Goal: Task Accomplishment & Management: Complete application form

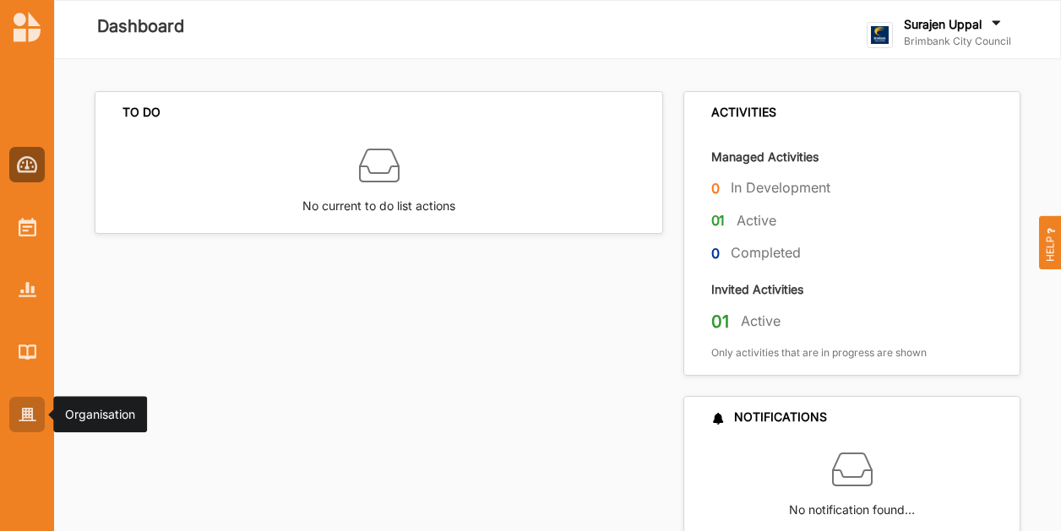
click at [30, 423] on div at bounding box center [26, 414] width 35 height 35
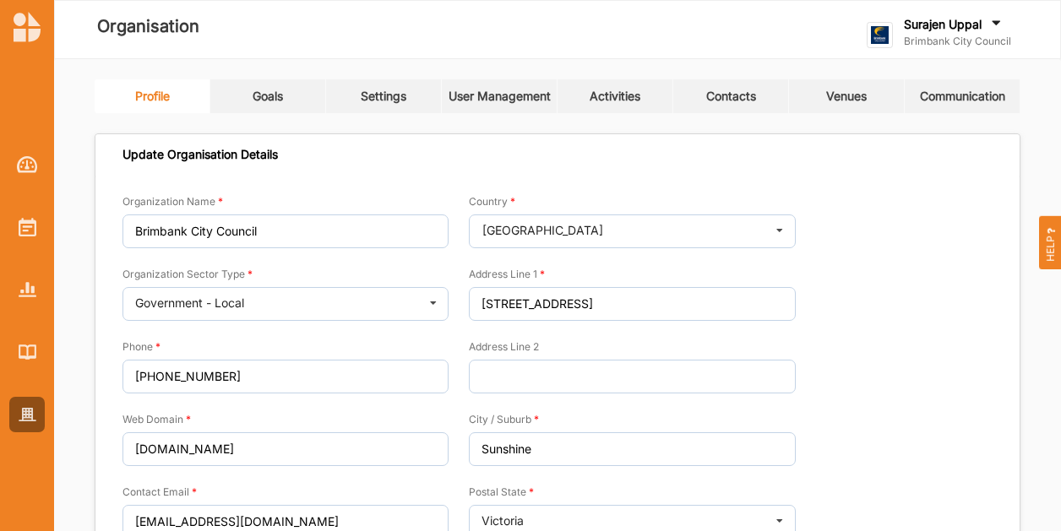
click at [648, 103] on link "Activities" at bounding box center [615, 96] width 116 height 34
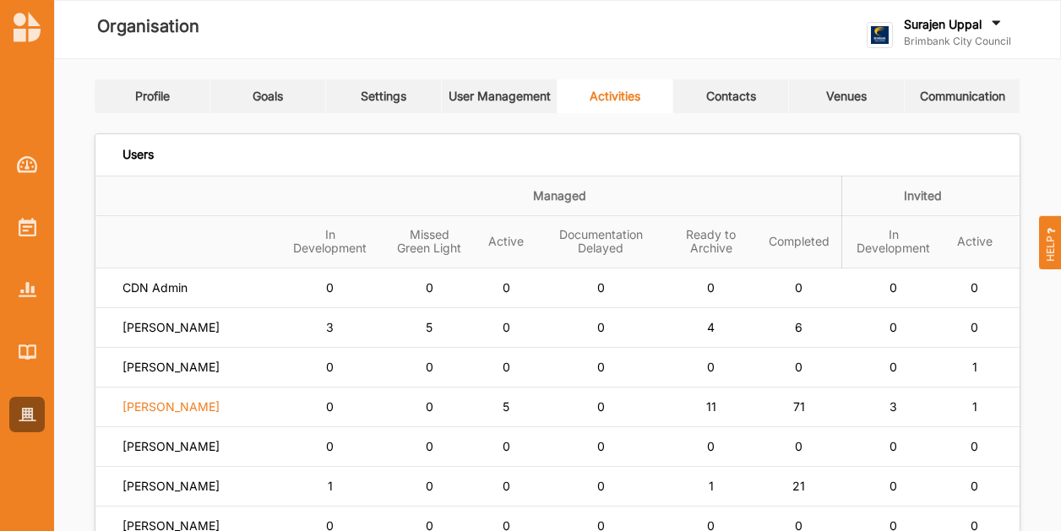
click at [164, 415] on label "[PERSON_NAME]" at bounding box center [170, 406] width 97 height 15
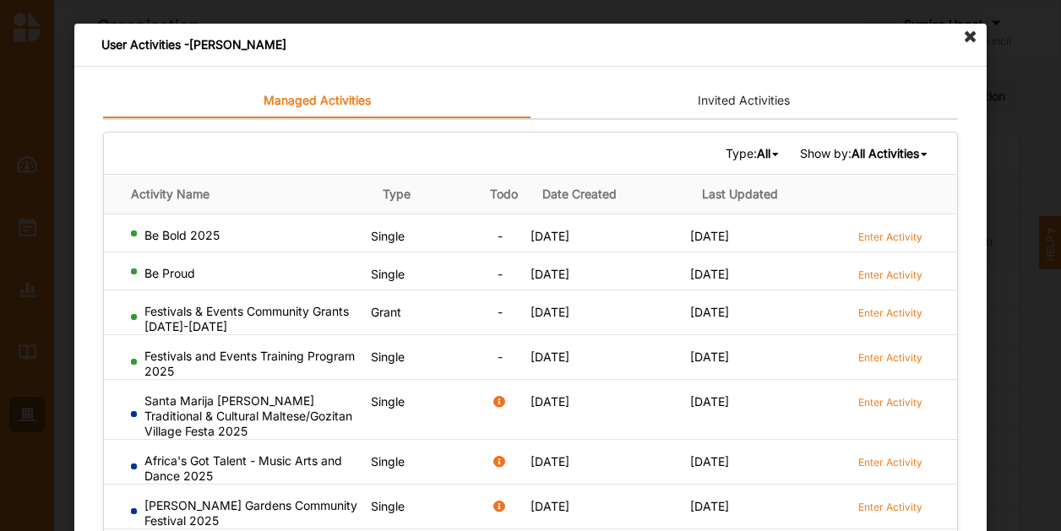
click at [757, 151] on b "All" at bounding box center [764, 153] width 14 height 14
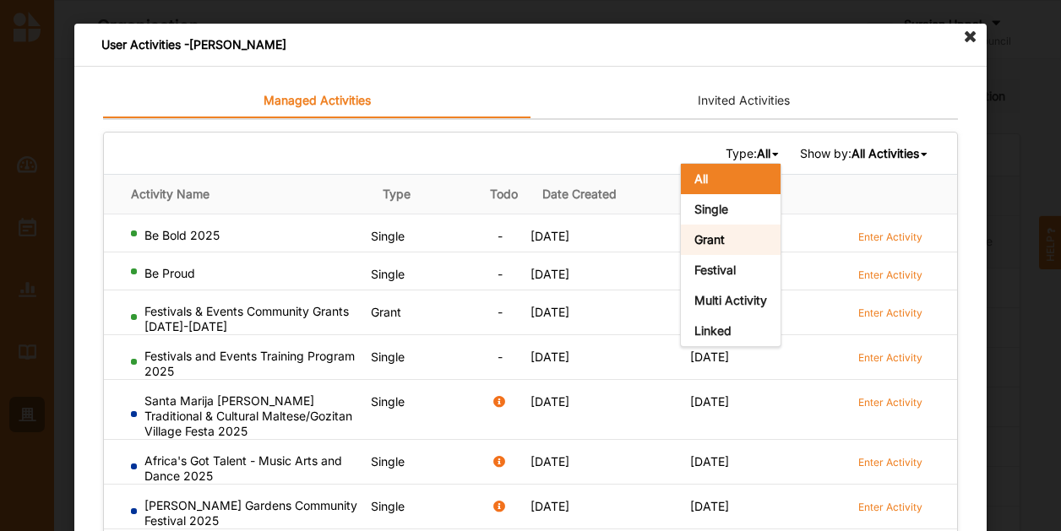
click at [704, 242] on b "Grant" at bounding box center [709, 239] width 30 height 14
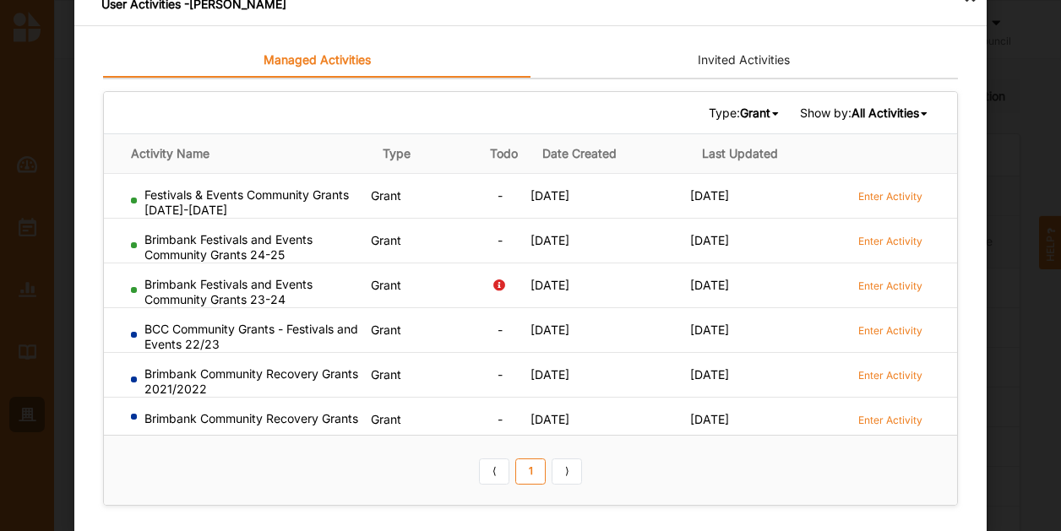
scroll to position [40, 0]
click at [877, 330] on label "Enter Activity" at bounding box center [890, 331] width 64 height 14
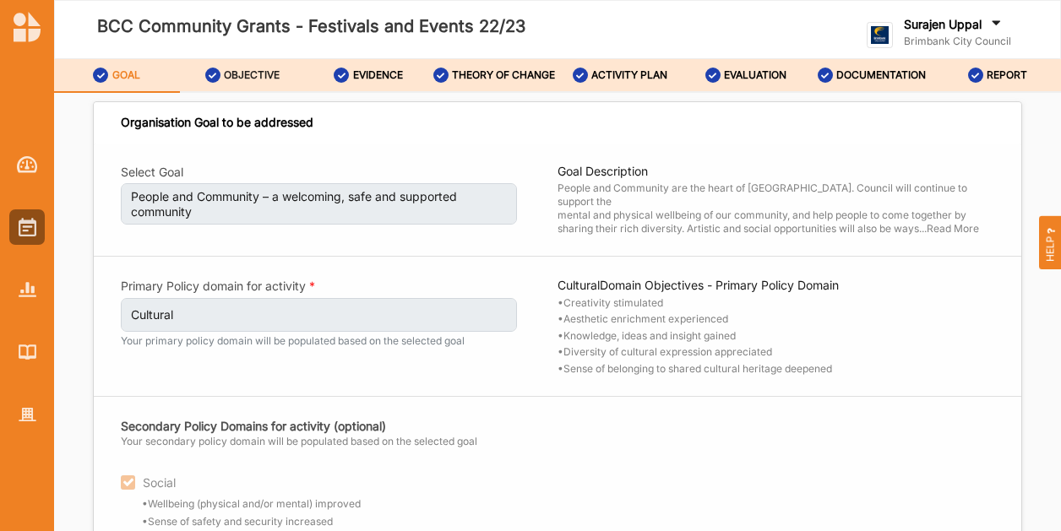
click at [250, 70] on label "OBJECTIVE" at bounding box center [252, 75] width 56 height 14
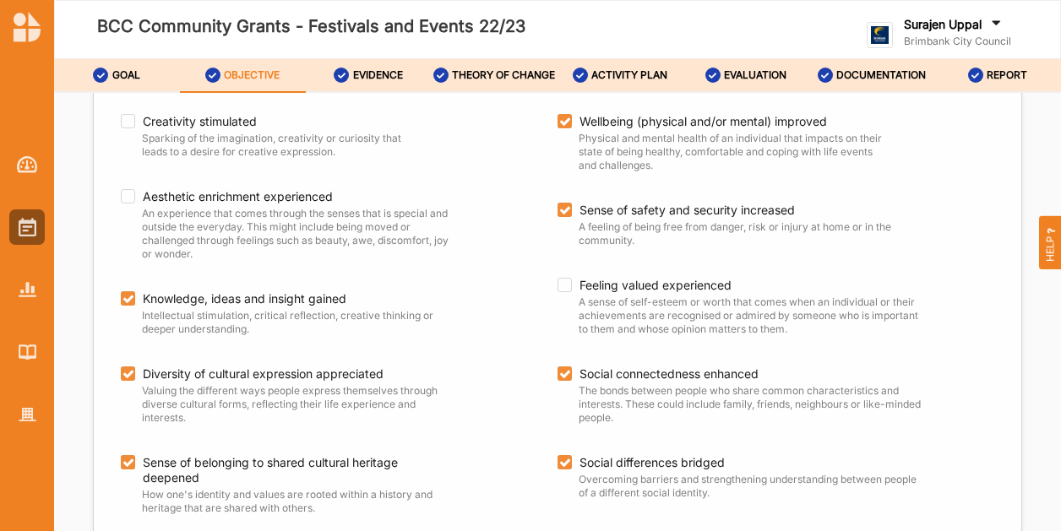
scroll to position [247, 0]
click at [613, 75] on label "ACTIVITY PLAN" at bounding box center [629, 75] width 76 height 14
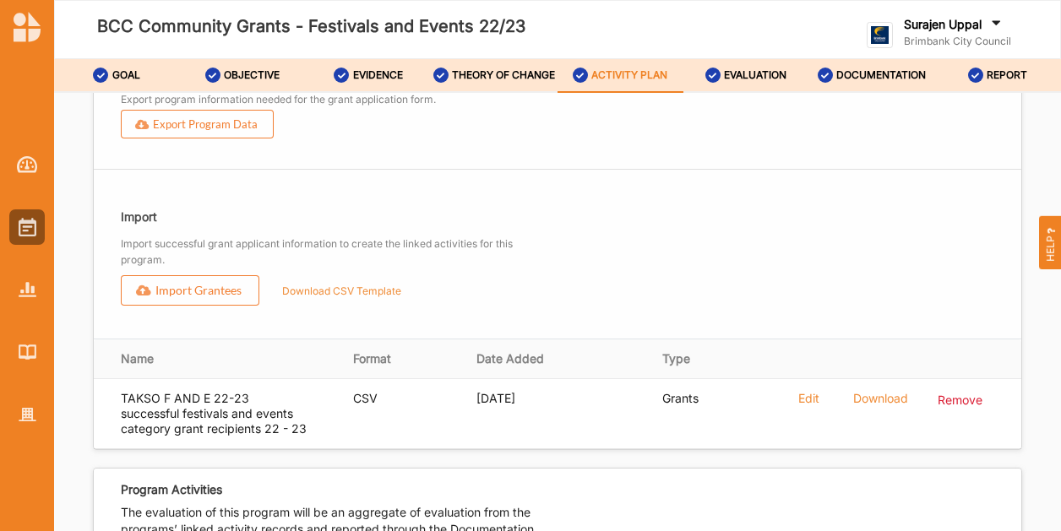
scroll to position [1955, 0]
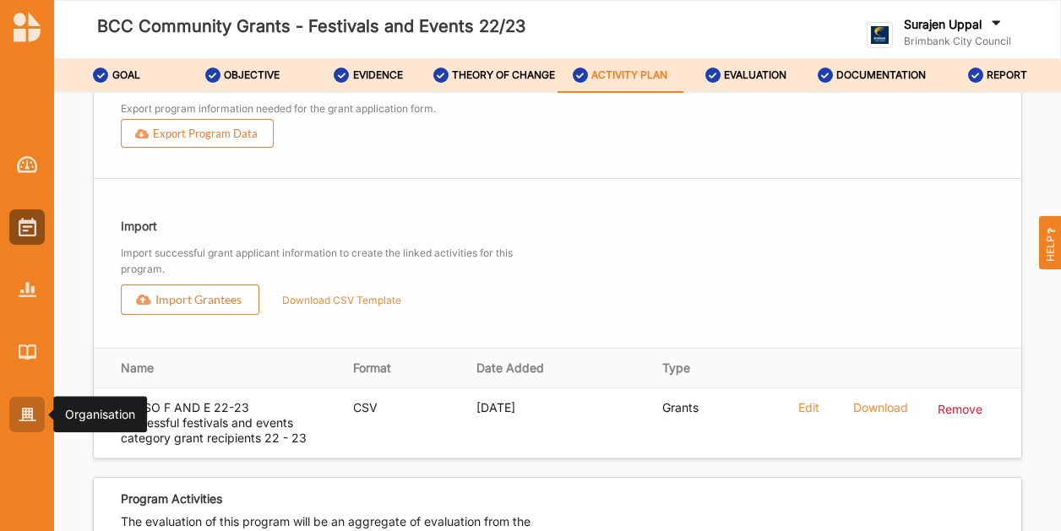
click at [33, 425] on div at bounding box center [26, 414] width 35 height 35
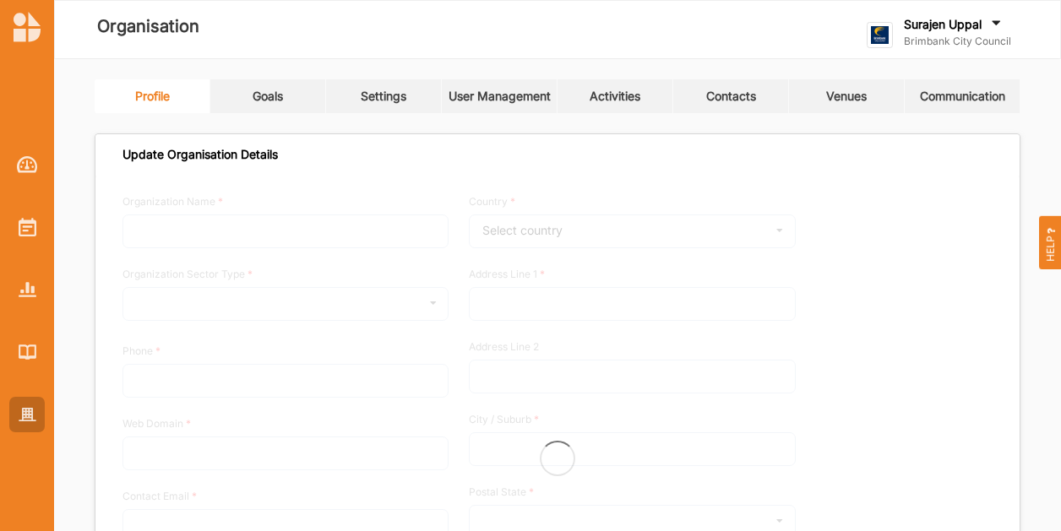
type input "Brimbank City Council"
type input "[PHONE_NUMBER]"
type input "[DOMAIN_NAME]"
type input "[EMAIL_ADDRESS][DOMAIN_NAME]"
type input "[STREET_ADDRESS]"
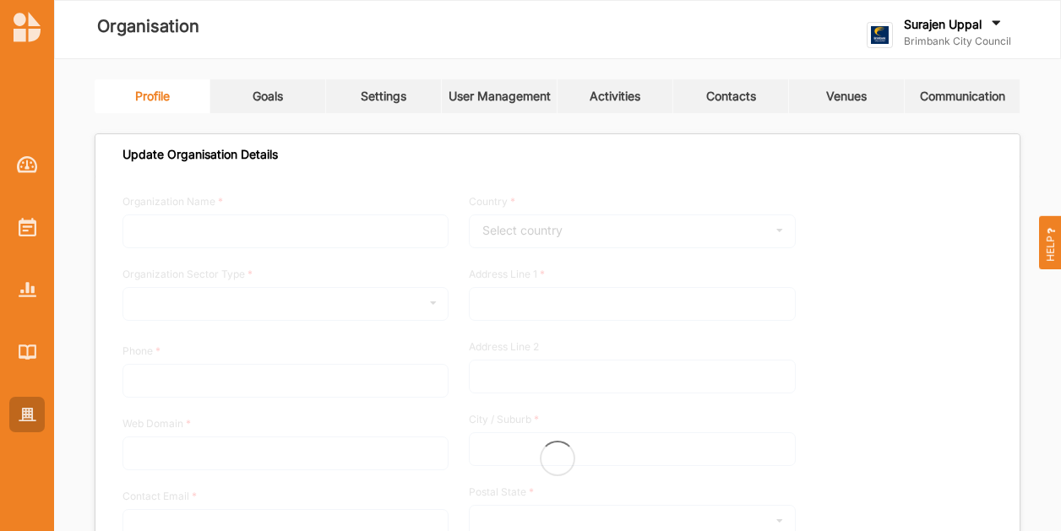
type input "Sunshine"
type input "3020"
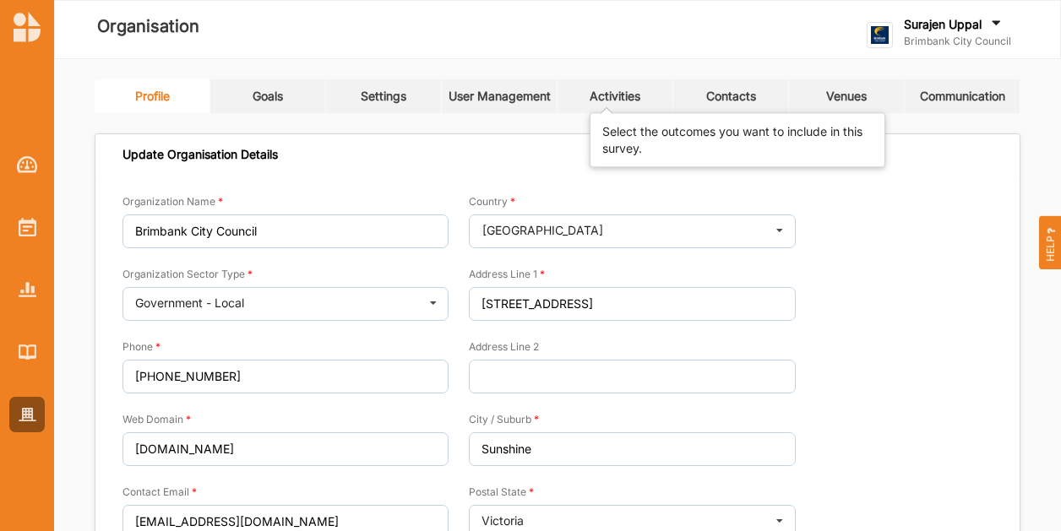
click at [638, 95] on div "Activities" at bounding box center [614, 96] width 51 height 15
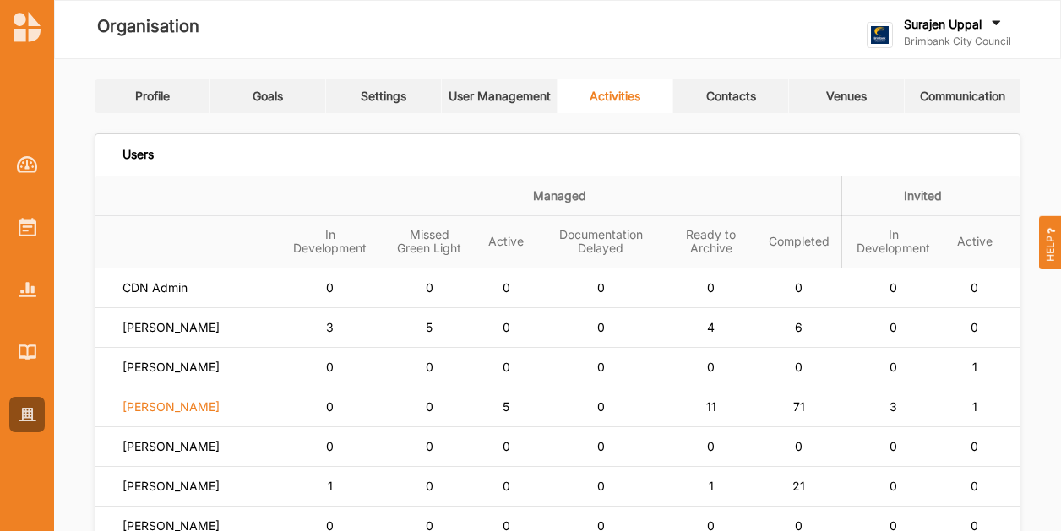
click at [174, 415] on label "[PERSON_NAME]" at bounding box center [170, 406] width 97 height 15
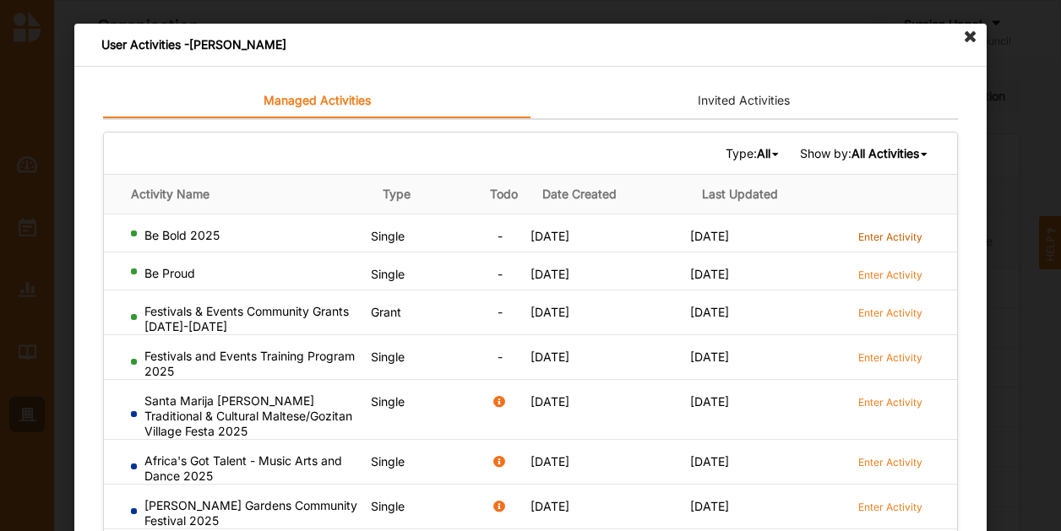
click at [865, 241] on label "Enter Activity" at bounding box center [890, 237] width 64 height 14
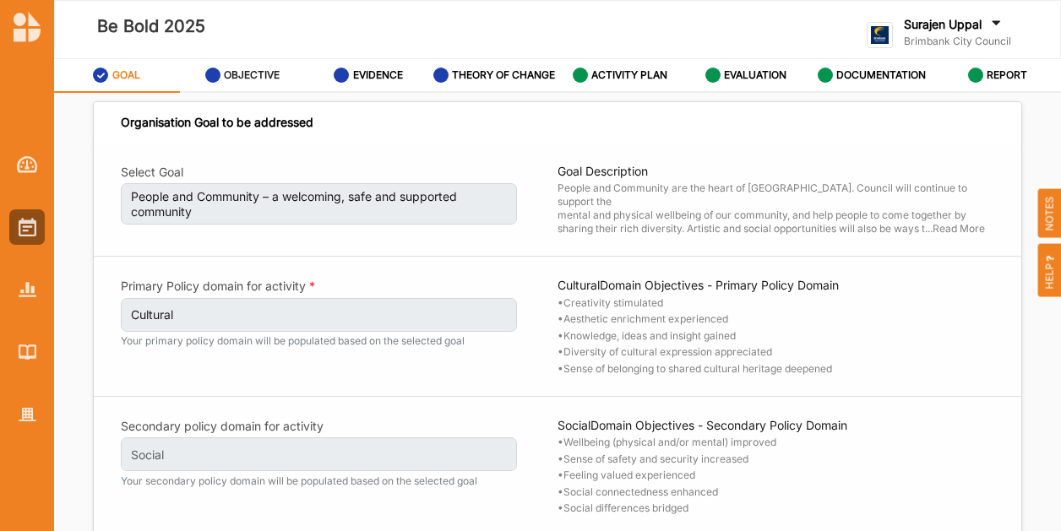
click at [274, 68] on div "OBJECTIVE" at bounding box center [242, 75] width 75 height 30
select select "4"
select select "9"
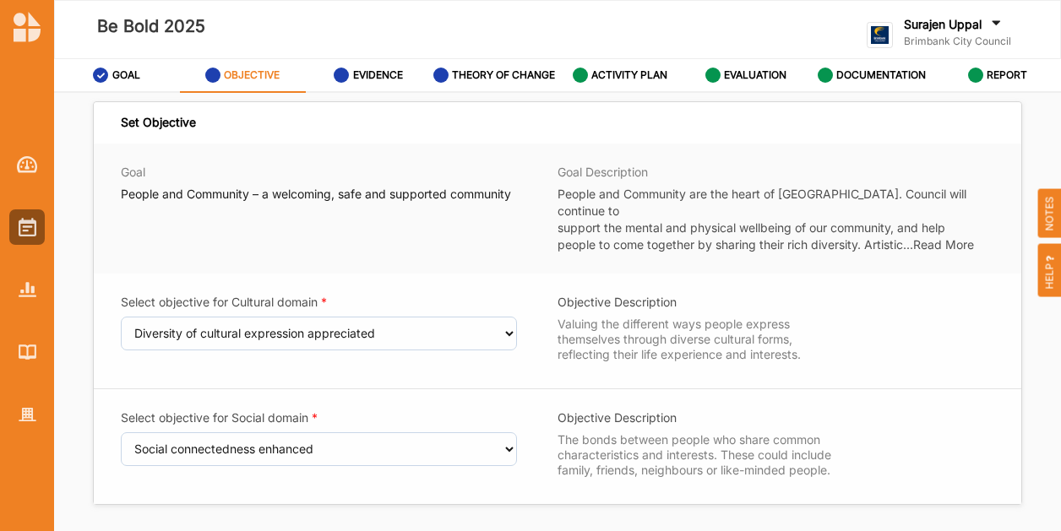
click at [936, 40] on label "Brimbank City Council" at bounding box center [957, 42] width 107 height 14
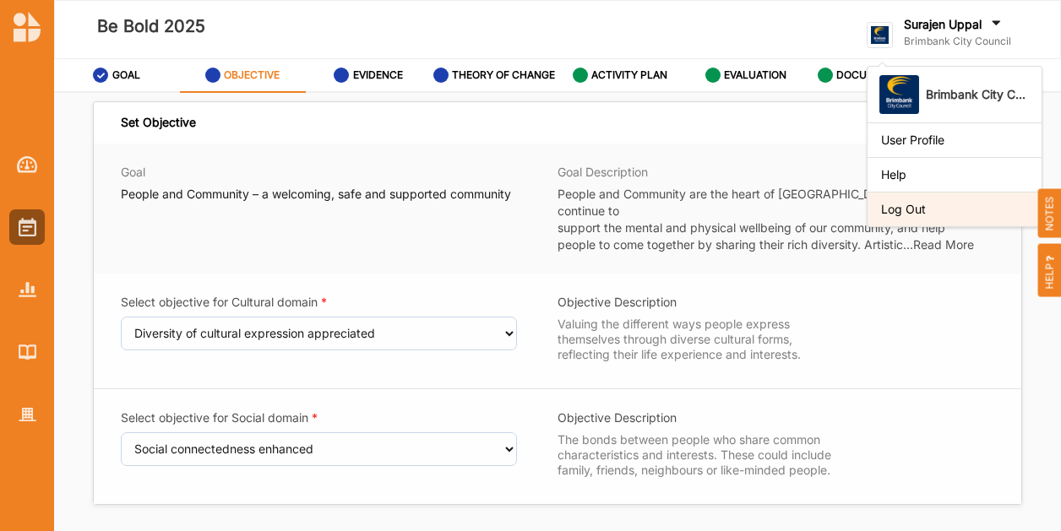
click at [894, 206] on div "Log Out" at bounding box center [954, 209] width 147 height 15
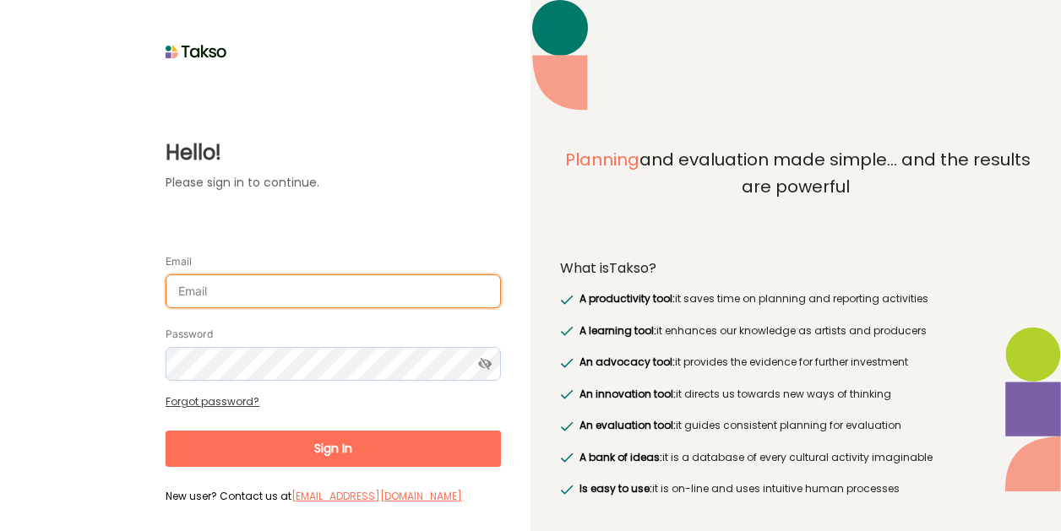
click at [248, 307] on input "Email" at bounding box center [333, 291] width 335 height 34
type input "SarahT@brimbank.vic.gov.au"
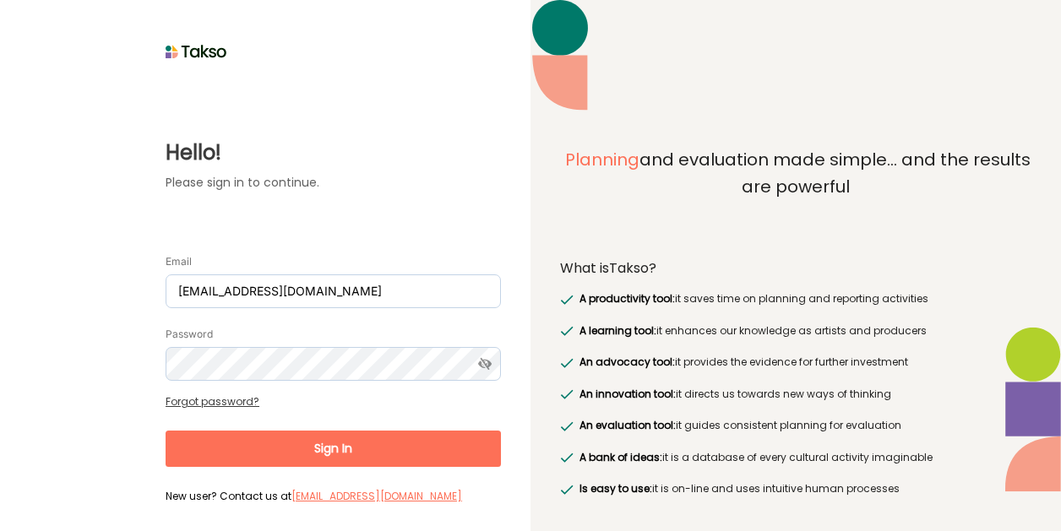
click at [354, 454] on button "Sign In" at bounding box center [333, 449] width 335 height 36
